Goal: Transaction & Acquisition: Purchase product/service

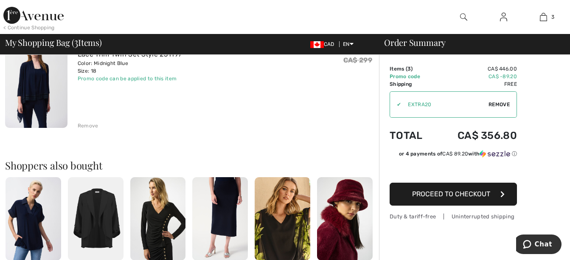
scroll to position [297, 0]
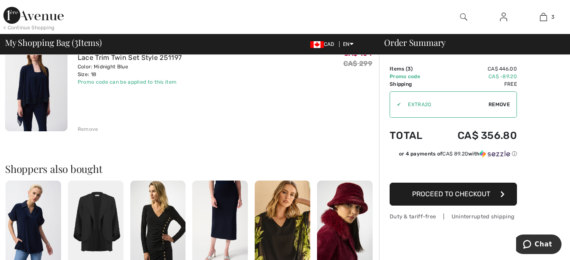
click at [88, 129] on div "Remove" at bounding box center [88, 129] width 21 height 8
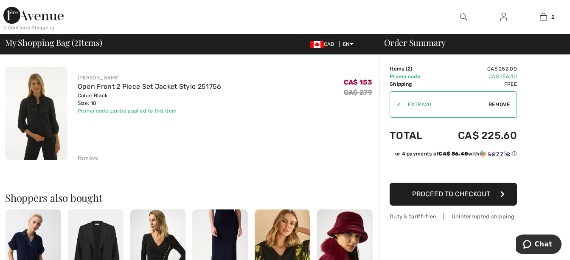
scroll to position [158, 0]
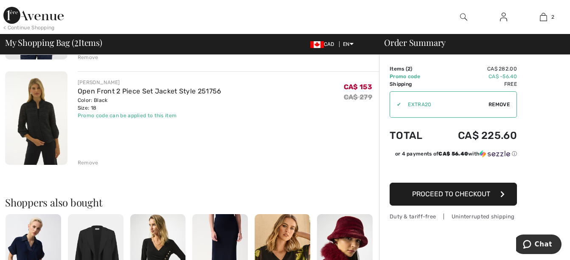
click at [454, 192] on span "Proceed to Checkout" at bounding box center [451, 194] width 78 height 8
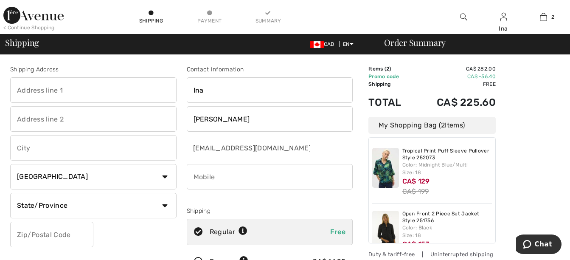
click at [114, 90] on input "text" at bounding box center [93, 89] width 166 height 25
type input "Box 29"
type input "[STREET_ADDRESS]"
type input "Lousana"
select select "AB"
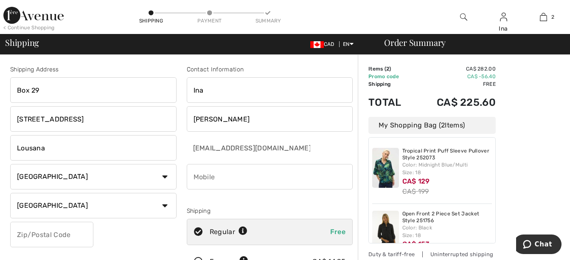
type input "T0M 1K0"
type input "4033581411"
type input "T0M1K0"
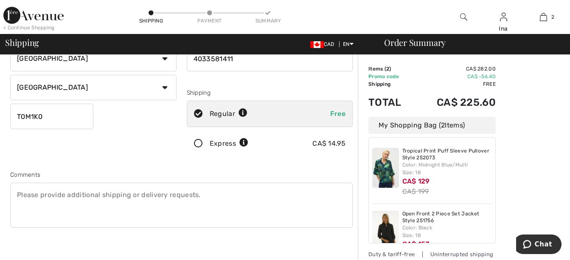
scroll to position [170, 0]
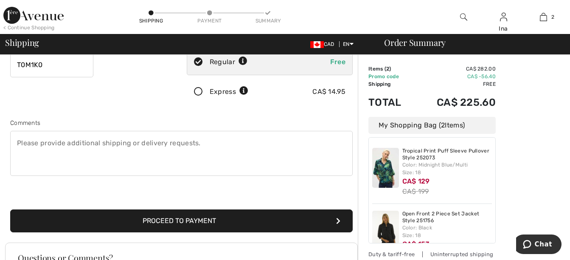
click at [164, 217] on button "Proceed to Payment" at bounding box center [181, 220] width 342 height 23
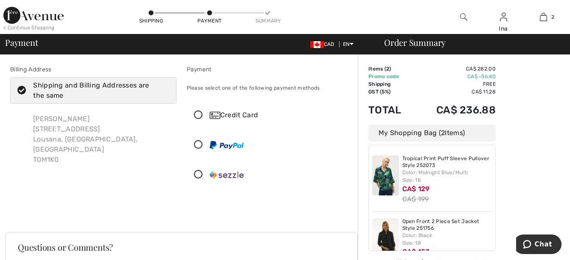
click at [199, 111] on icon at bounding box center [198, 115] width 22 height 9
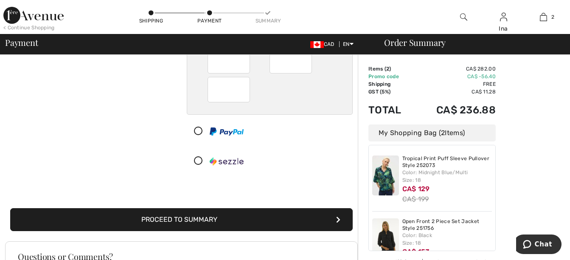
scroll to position [127, 0]
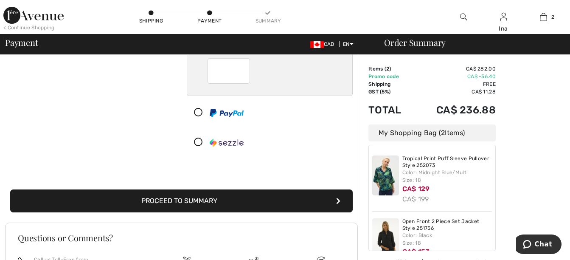
click at [198, 198] on button "Proceed to Summary" at bounding box center [181, 200] width 342 height 23
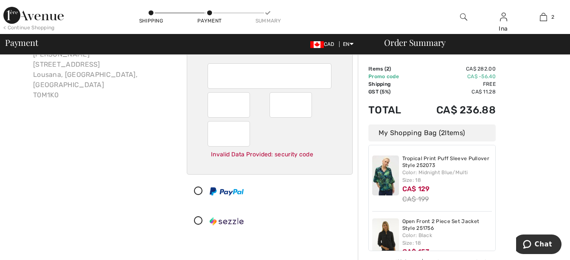
scroll to position [161, 0]
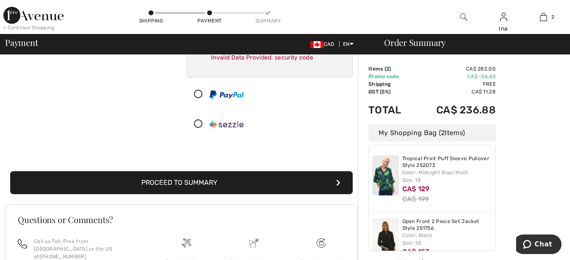
click at [242, 179] on button "Proceed to Summary" at bounding box center [181, 182] width 342 height 23
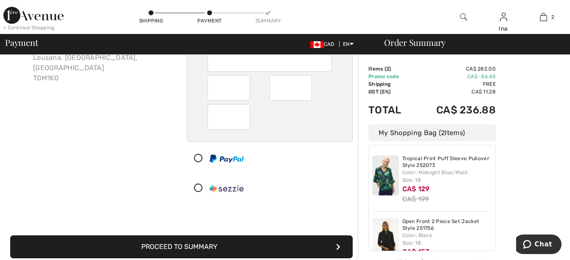
scroll to position [76, 0]
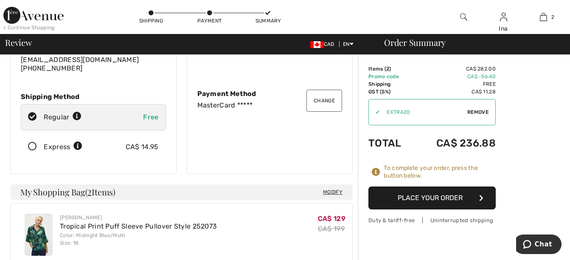
scroll to position [85, 0]
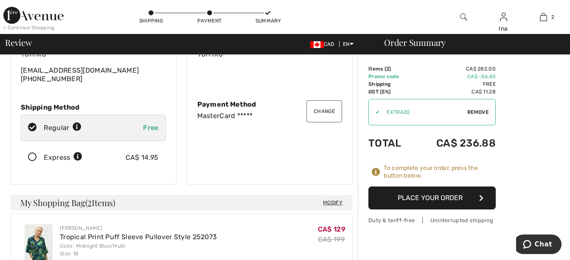
click at [431, 196] on button "Place Your Order" at bounding box center [431, 197] width 127 height 23
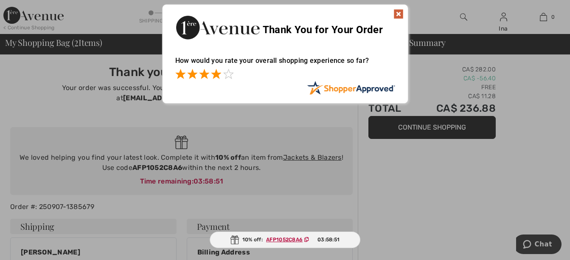
click at [211, 73] on span at bounding box center [216, 74] width 10 height 10
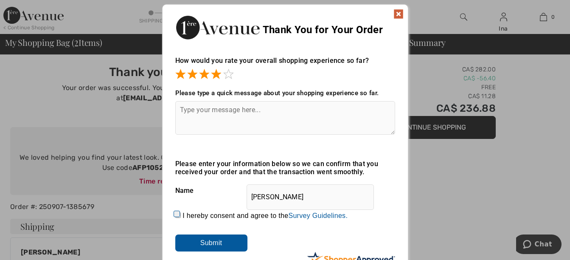
click at [202, 238] on input "Submit" at bounding box center [211, 242] width 72 height 17
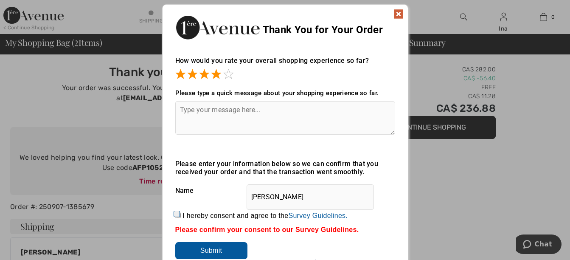
drag, startPoint x: 179, startPoint y: 211, endPoint x: 179, endPoint y: 216, distance: 5.6
click at [179, 212] on input "I hereby consent and agree to the By submitting a review, you grant permission …" at bounding box center [178, 215] width 6 height 6
checkbox input "true"
click at [199, 245] on input "Submit" at bounding box center [211, 250] width 72 height 17
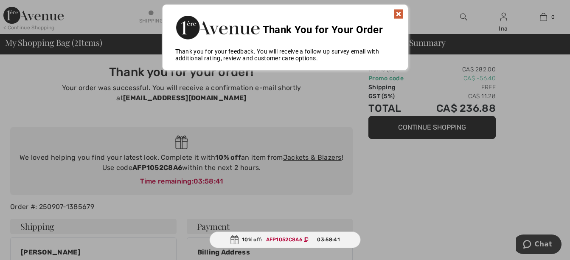
click at [395, 15] on img at bounding box center [398, 14] width 10 height 10
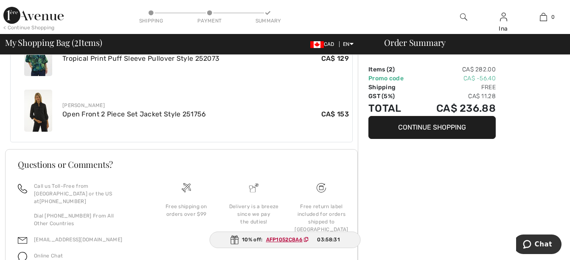
scroll to position [345, 0]
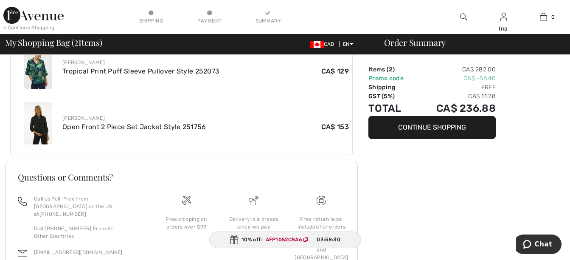
click at [404, 45] on div "Order Summary" at bounding box center [469, 42] width 191 height 8
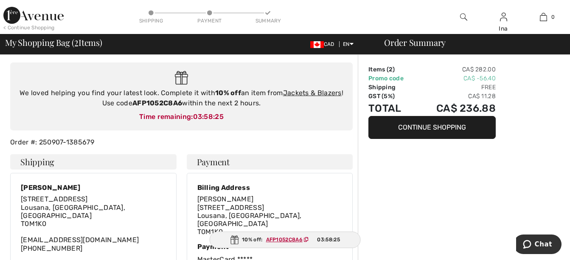
scroll to position [48, 0]
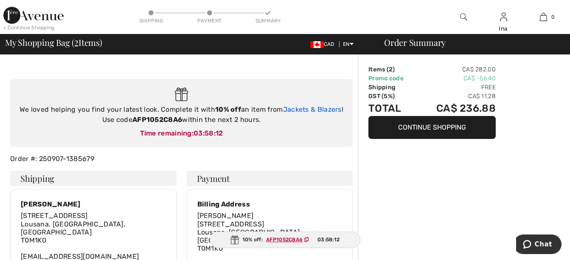
click at [310, 105] on link "Jackets & Blazers" at bounding box center [312, 109] width 59 height 8
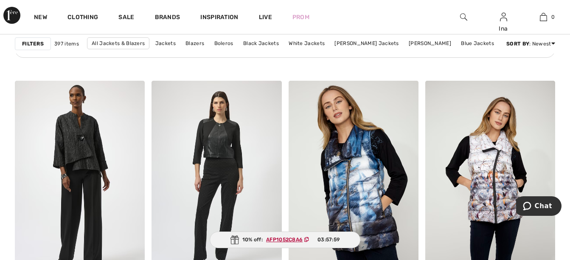
scroll to position [1188, 0]
